Goal: Transaction & Acquisition: Purchase product/service

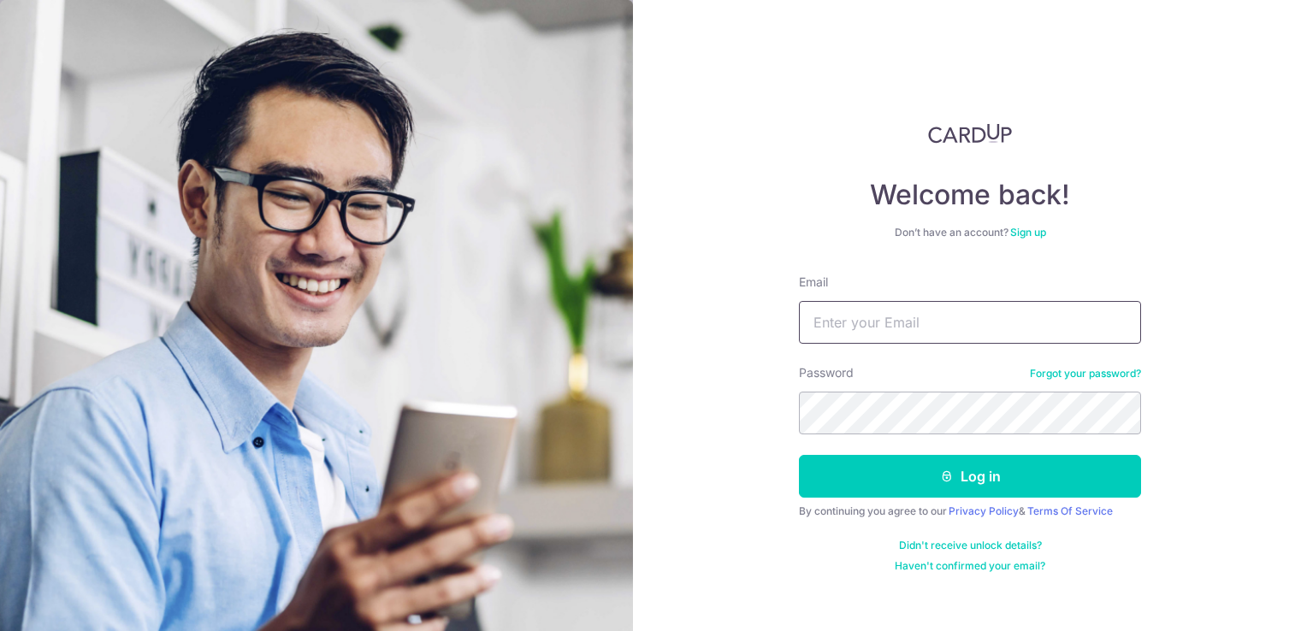
click at [933, 312] on input "Email" at bounding box center [970, 322] width 342 height 43
click at [928, 309] on input "Email" at bounding box center [970, 322] width 342 height 43
type input "[EMAIL_ADDRESS][DOMAIN_NAME]"
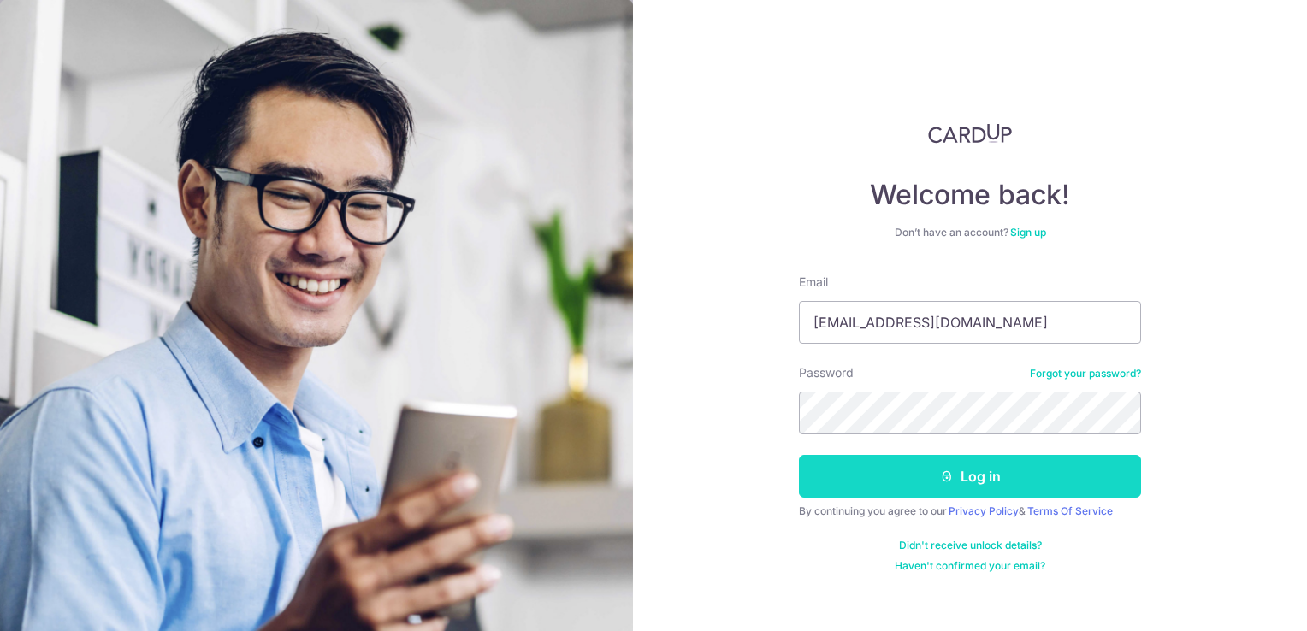
click at [948, 493] on button "Log in" at bounding box center [970, 476] width 342 height 43
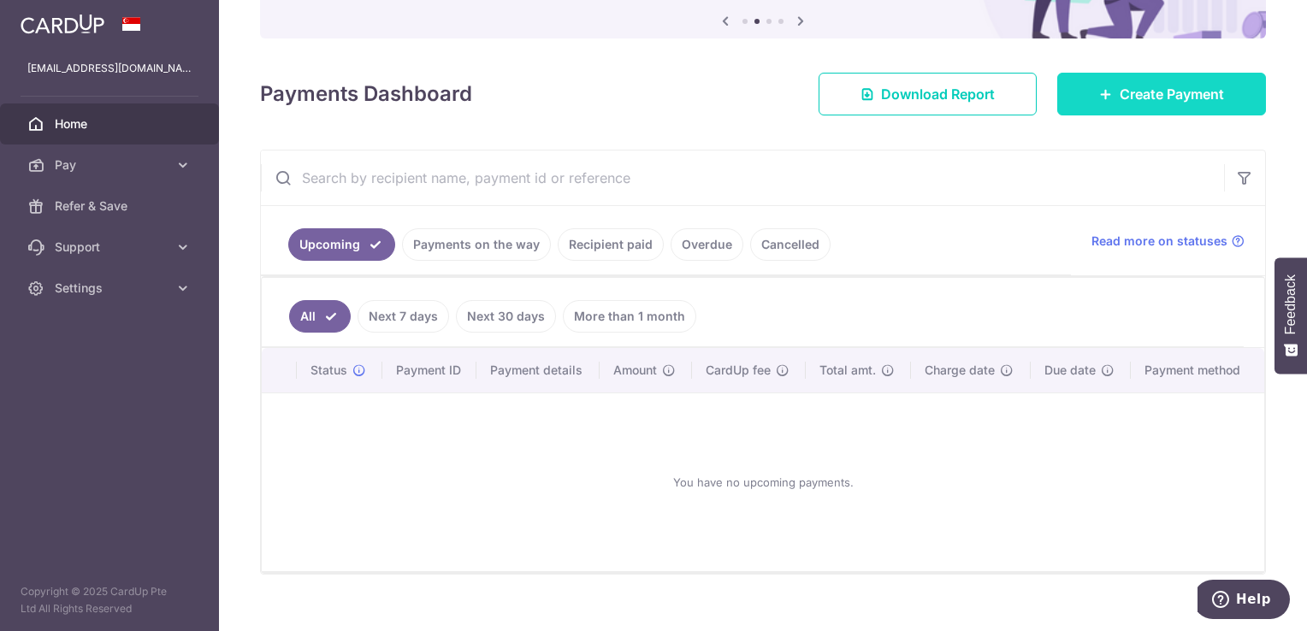
click at [1108, 97] on link "Create Payment" at bounding box center [1161, 94] width 209 height 43
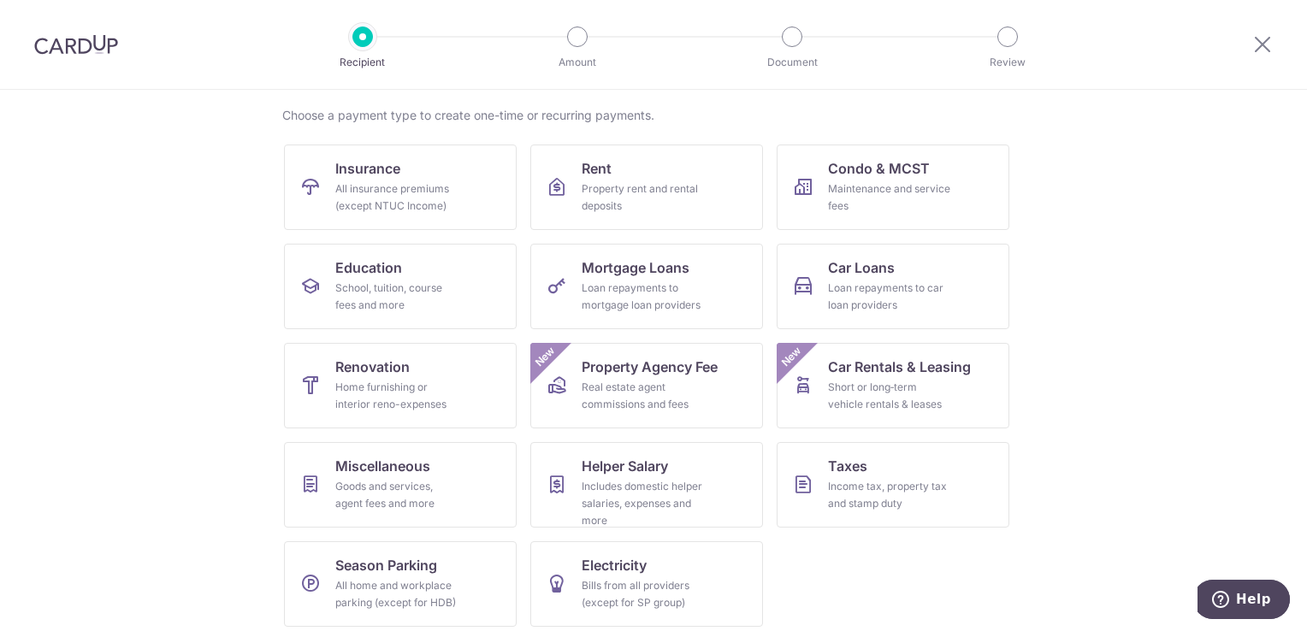
scroll to position [133, 0]
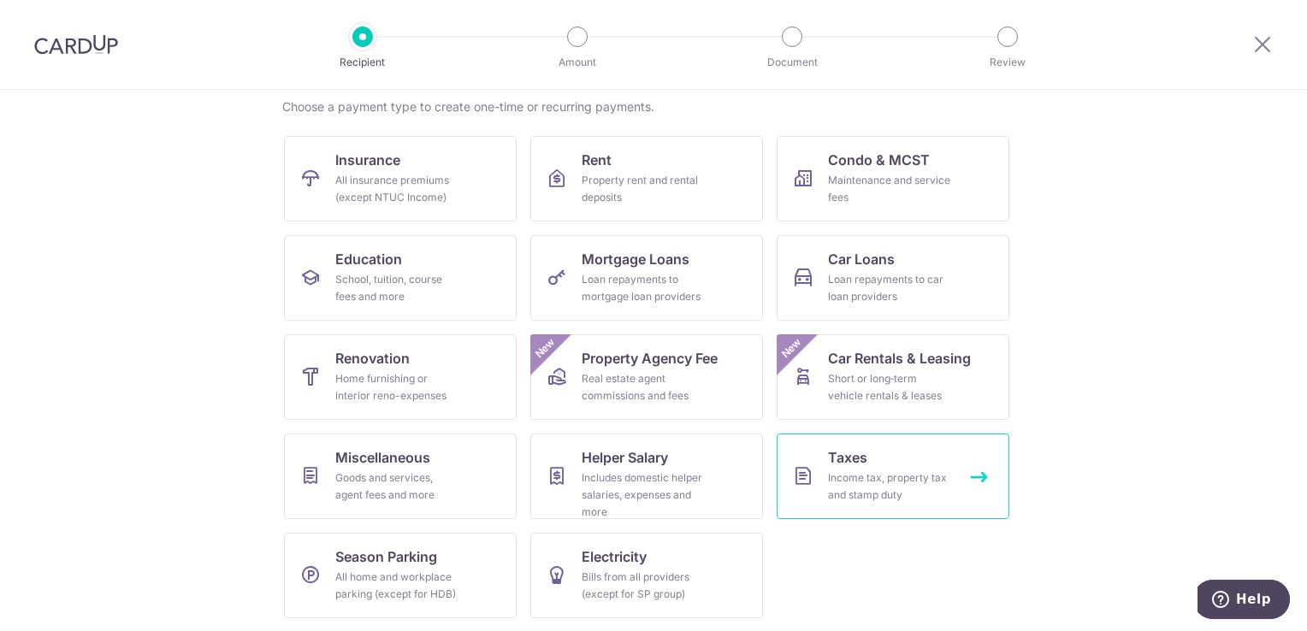
click at [918, 468] on link "Taxes Income tax, property tax and stamp duty" at bounding box center [893, 477] width 233 height 86
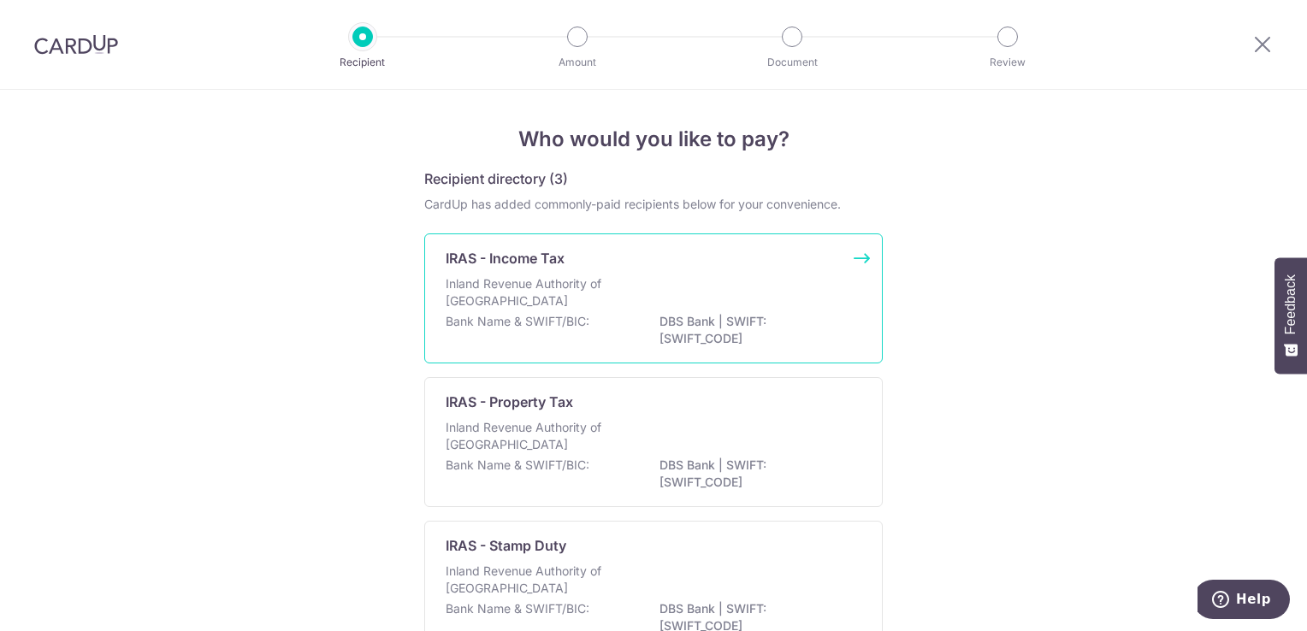
click at [606, 268] on div "IRAS - Income Tax" at bounding box center [643, 258] width 395 height 21
